Goal: Information Seeking & Learning: Check status

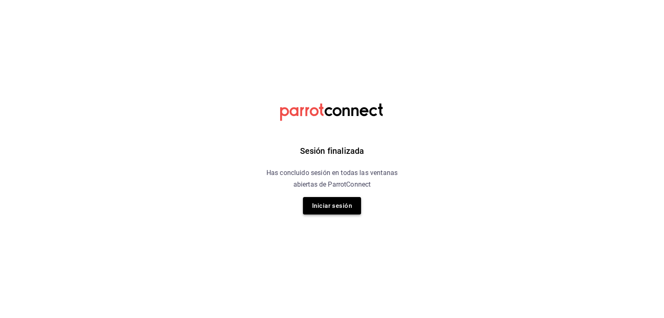
click at [316, 205] on button "Iniciar sesión" at bounding box center [332, 205] width 58 height 17
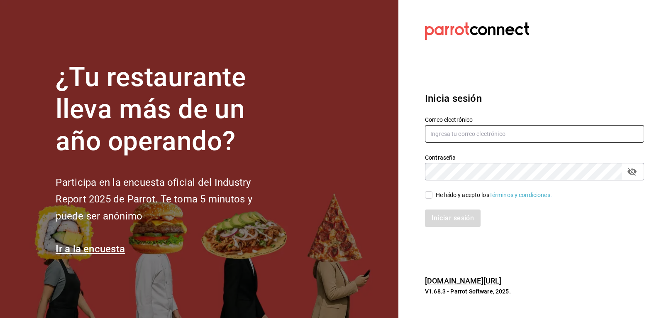
type input "[EMAIL_ADDRESS][DOMAIN_NAME]"
click at [431, 195] on input "He leído y acepto los Términos y condiciones." at bounding box center [428, 194] width 7 height 7
checkbox input "true"
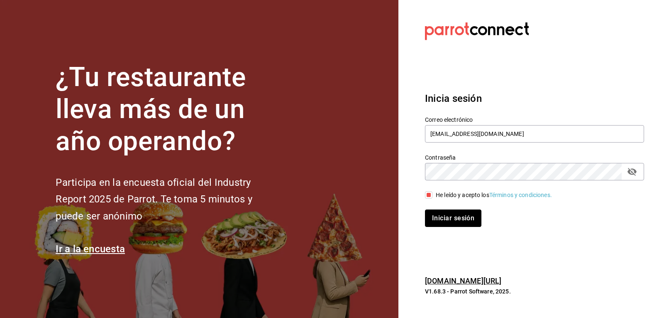
click at [435, 218] on button "Iniciar sesión" at bounding box center [453, 217] width 56 height 17
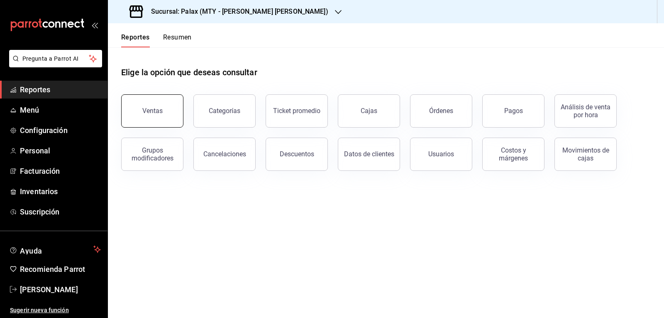
click at [142, 116] on button "Ventas" at bounding box center [152, 110] width 62 height 33
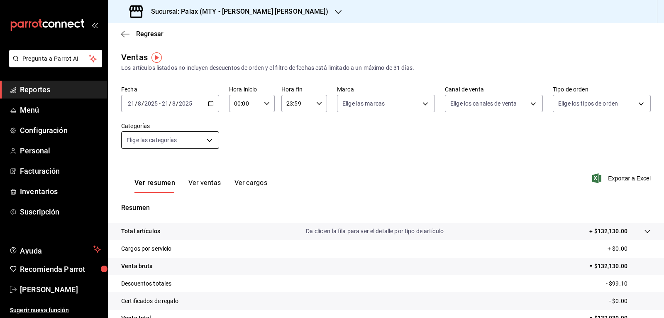
click at [157, 135] on body "Pregunta a Parrot AI Reportes Menú Configuración Personal Facturación Inventari…" at bounding box center [332, 159] width 664 height 318
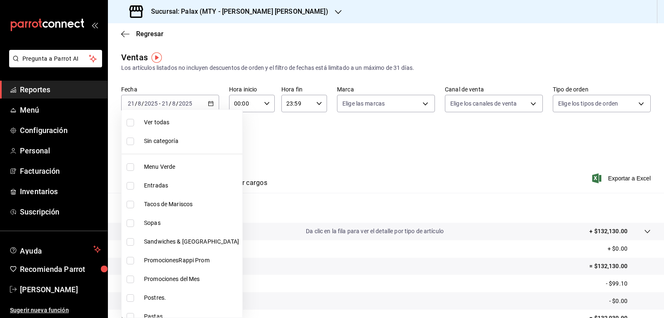
scroll to position [125, 0]
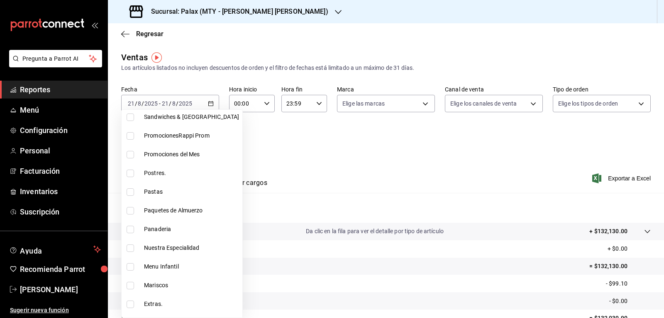
click at [132, 228] on input "checkbox" at bounding box center [130, 228] width 7 height 7
checkbox input "true"
type input "1ceab72d-41dd-42cd-99a7-d415d46efd3f"
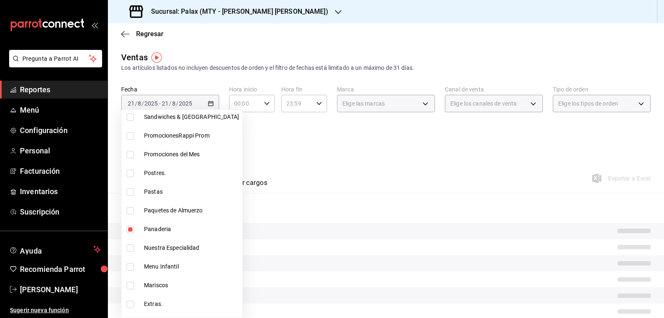
click at [264, 115] on div at bounding box center [332, 159] width 664 height 318
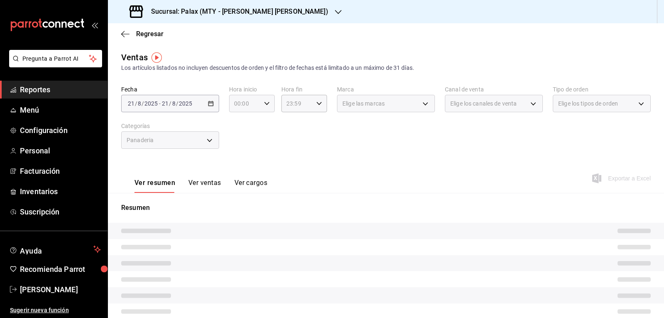
click at [267, 102] on icon "button" at bounding box center [267, 103] width 6 height 6
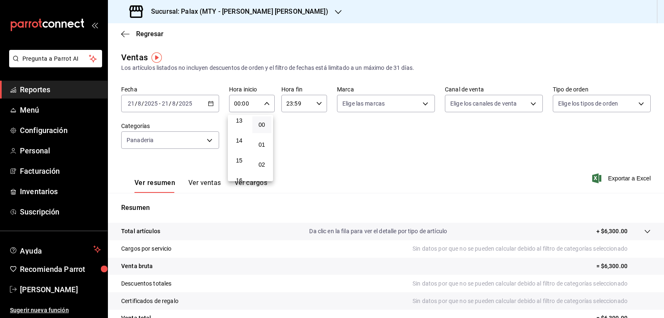
scroll to position [249, 0]
click at [238, 174] on span "15" at bounding box center [240, 174] width 10 height 7
type input "15:00"
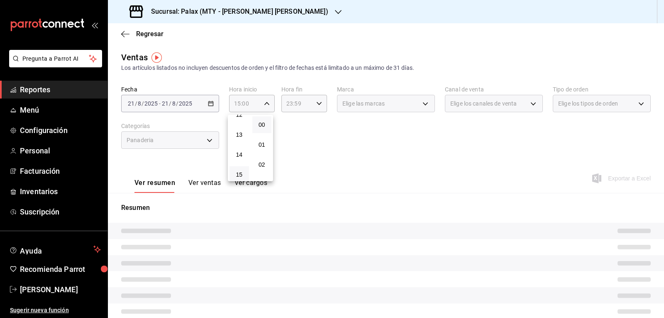
click at [341, 139] on div at bounding box center [332, 159] width 664 height 318
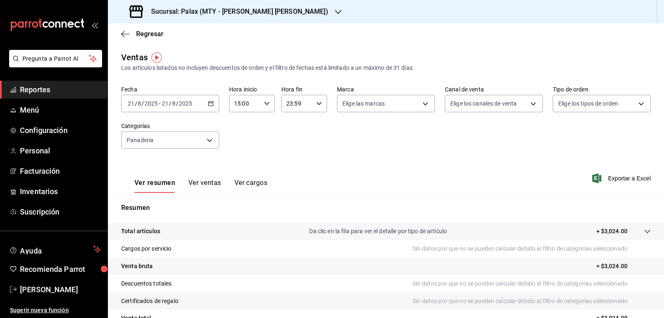
click at [204, 184] on button "Ver ventas" at bounding box center [204, 186] width 33 height 14
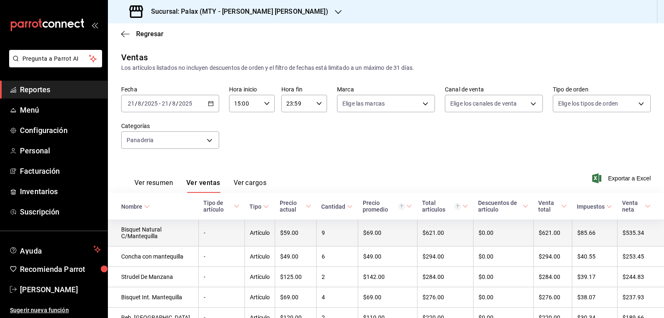
scroll to position [125, 0]
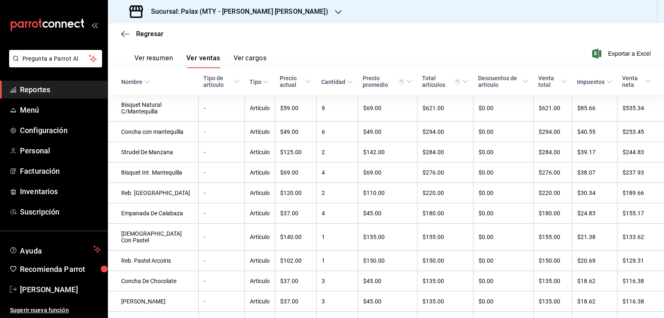
click at [267, 12] on div "Sucursal: Palax (MTY - GARZA SADA)" at bounding box center [230, 11] width 230 height 23
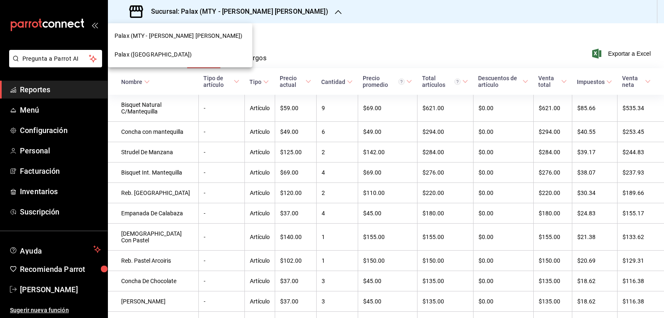
click at [145, 52] on span "Palax (Guadalupe)" at bounding box center [153, 54] width 77 height 9
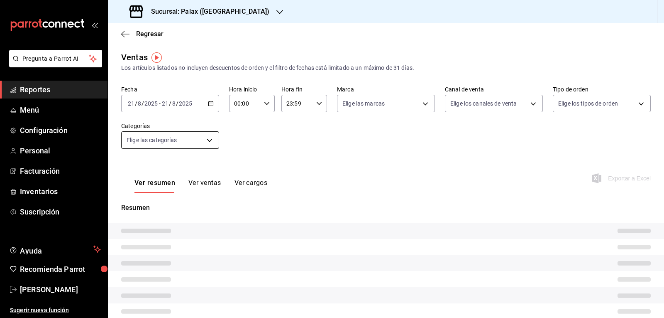
type input "15:00"
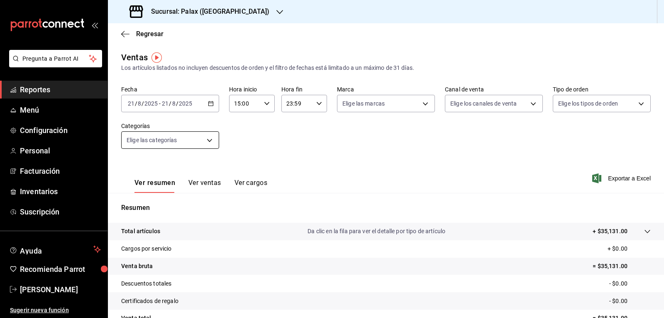
click at [205, 137] on body "Pregunta a Parrot AI Reportes Menú Configuración Personal Facturación Inventari…" at bounding box center [332, 159] width 664 height 318
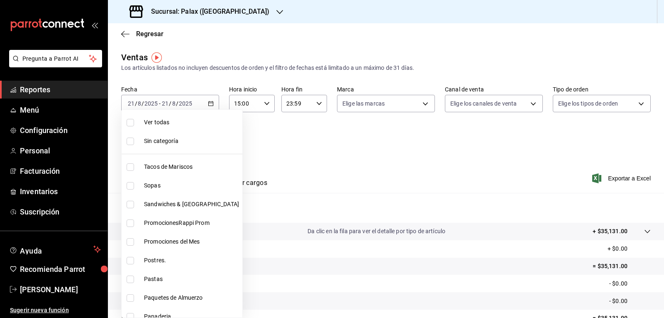
scroll to position [83, 0]
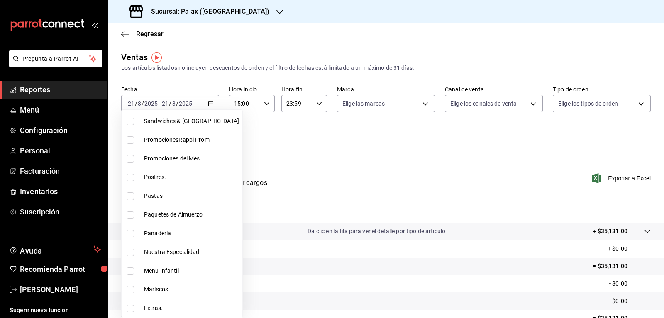
click at [128, 234] on input "checkbox" at bounding box center [130, 233] width 7 height 7
checkbox input "true"
type input "90d14028-a2c9-4fb8-b762-41d9ea373592"
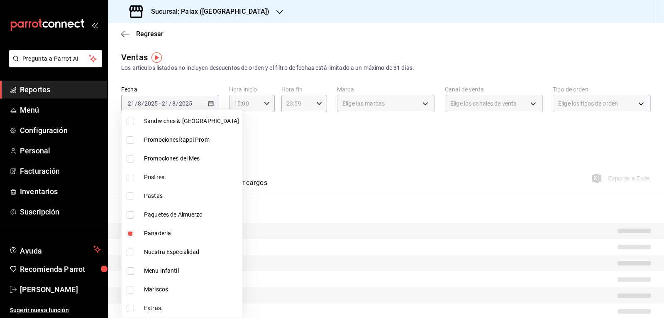
click at [264, 162] on div at bounding box center [332, 159] width 664 height 318
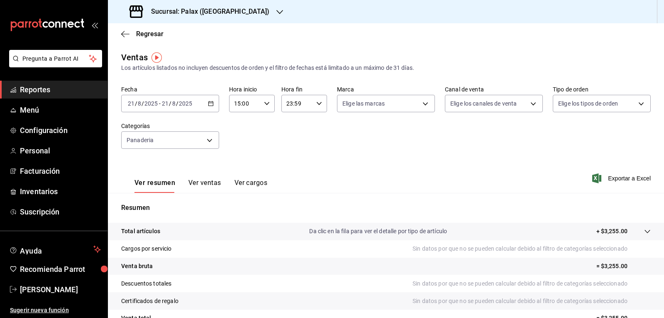
click at [201, 192] on button "Ver ventas" at bounding box center [204, 186] width 33 height 14
click at [201, 181] on button "Ver ventas" at bounding box center [204, 186] width 33 height 14
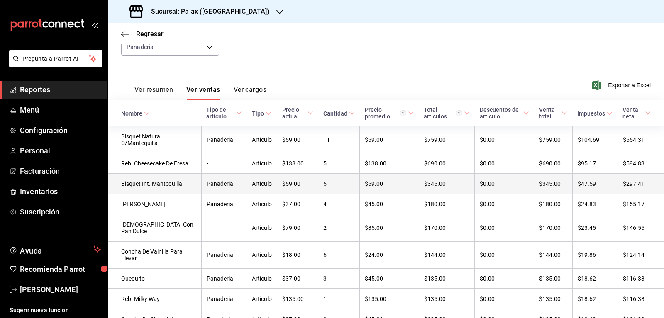
scroll to position [83, 0]
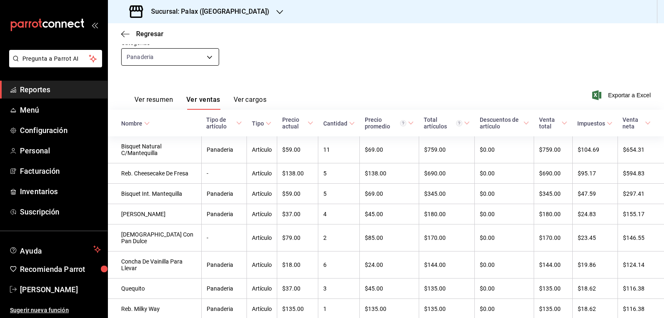
click at [162, 59] on body "Pregunta a Parrot AI Reportes Menú Configuración Personal Facturación Inventari…" at bounding box center [332, 159] width 664 height 318
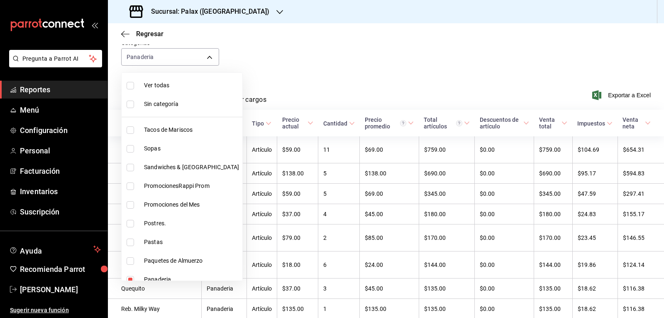
scroll to position [166, 0]
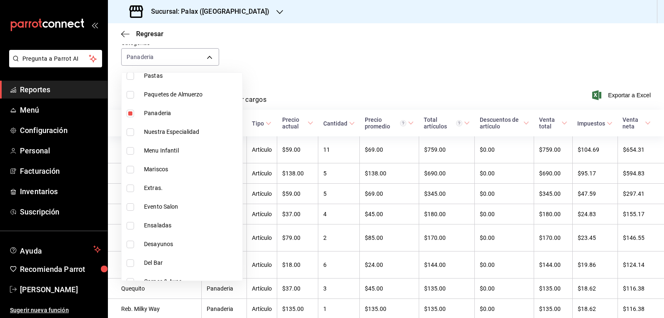
click at [127, 115] on input "checkbox" at bounding box center [130, 113] width 7 height 7
checkbox input "false"
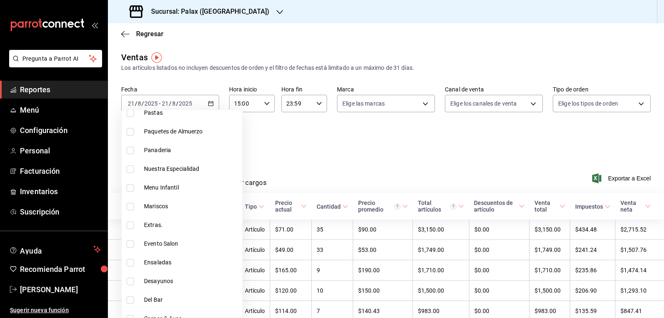
scroll to position [249, 0]
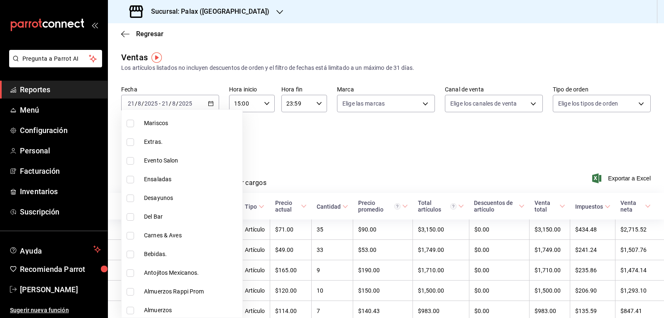
click at [132, 216] on input "checkbox" at bounding box center [130, 216] width 7 height 7
checkbox input "true"
type input "e5fa14e2-c7bb-4afd-b0cf-6d1a2447c4a1"
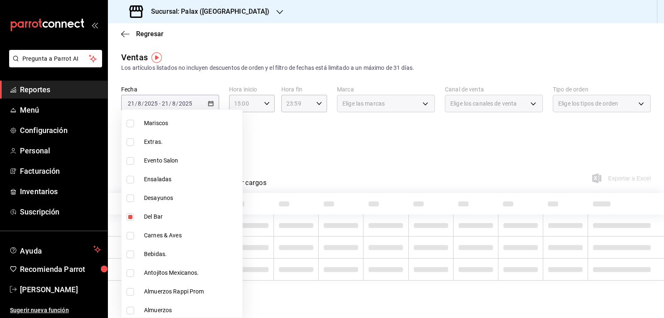
click at [282, 83] on div at bounding box center [332, 159] width 664 height 318
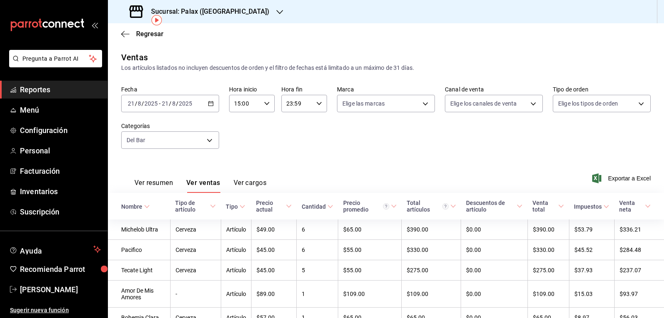
scroll to position [64, 0]
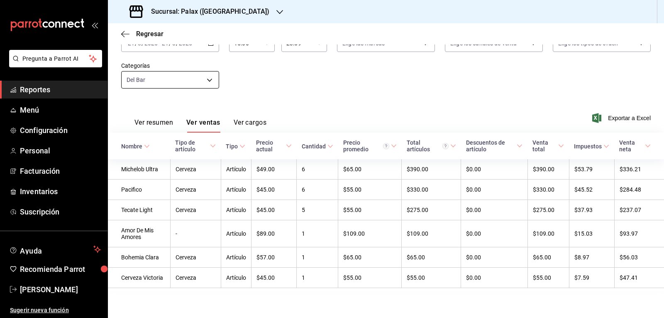
click at [147, 74] on body "Pregunta a Parrot AI Reportes Menú Configuración Personal Facturación Inventari…" at bounding box center [332, 159] width 664 height 318
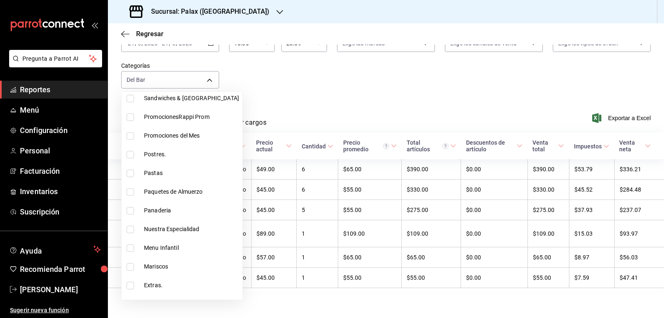
scroll to position [208, 0]
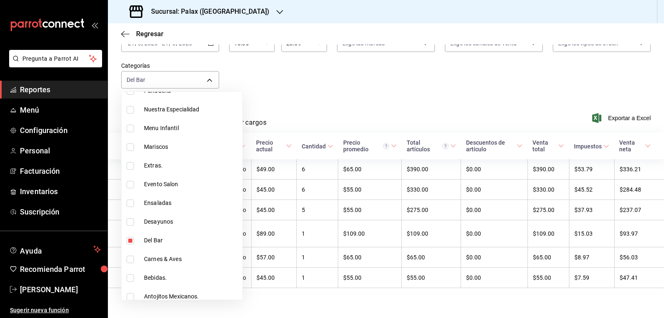
click at [133, 241] on input "checkbox" at bounding box center [130, 240] width 7 height 7
checkbox input "false"
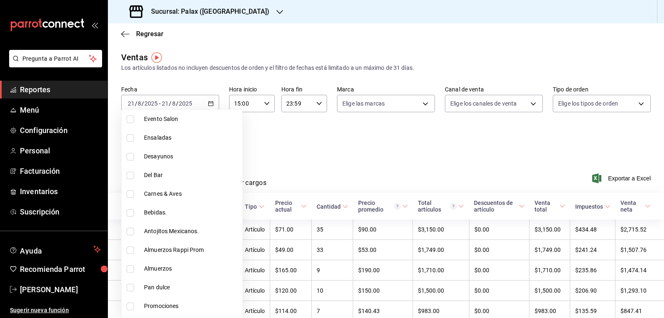
scroll to position [332, 0]
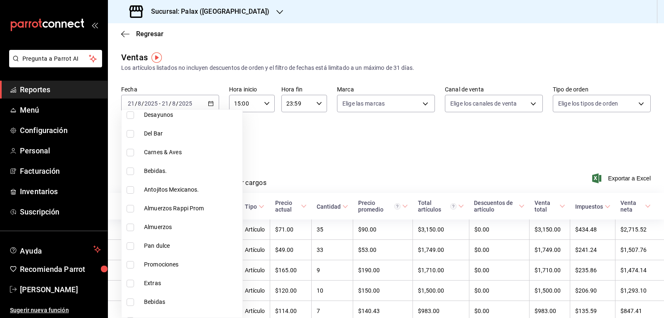
click at [130, 174] on input "checkbox" at bounding box center [130, 170] width 7 height 7
checkbox input "true"
type input "4b82141e-e12f-4992-9202-ab169af21a46"
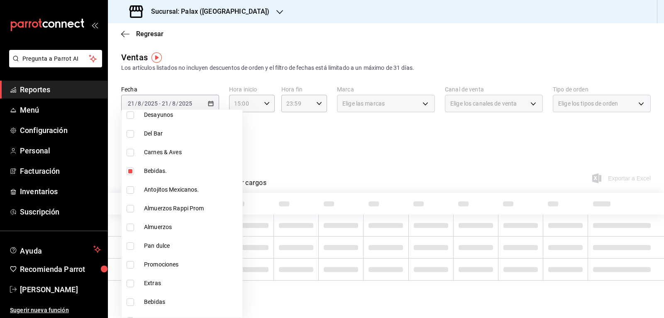
click at [258, 152] on div at bounding box center [332, 159] width 664 height 318
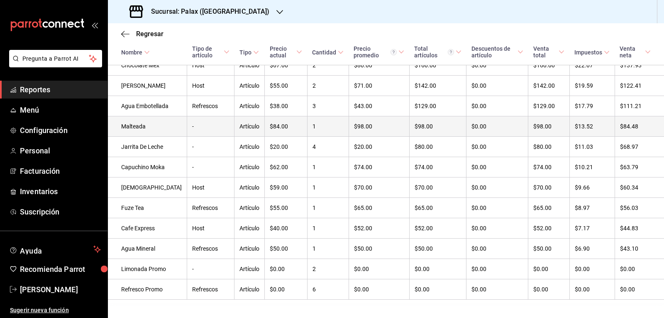
scroll to position [475, 0]
